Goal: Find contact information: Find contact information

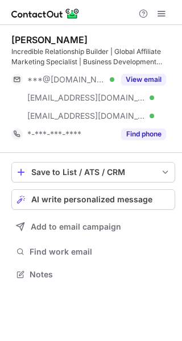
scroll to position [267, 182]
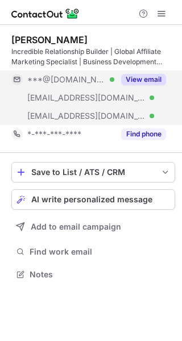
click at [141, 76] on button "View email" at bounding box center [143, 79] width 45 height 11
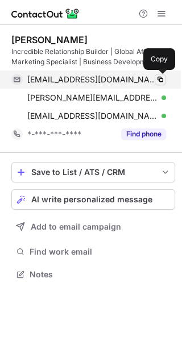
click at [160, 80] on span at bounding box center [160, 79] width 9 height 9
